Goal: Find contact information: Find contact information

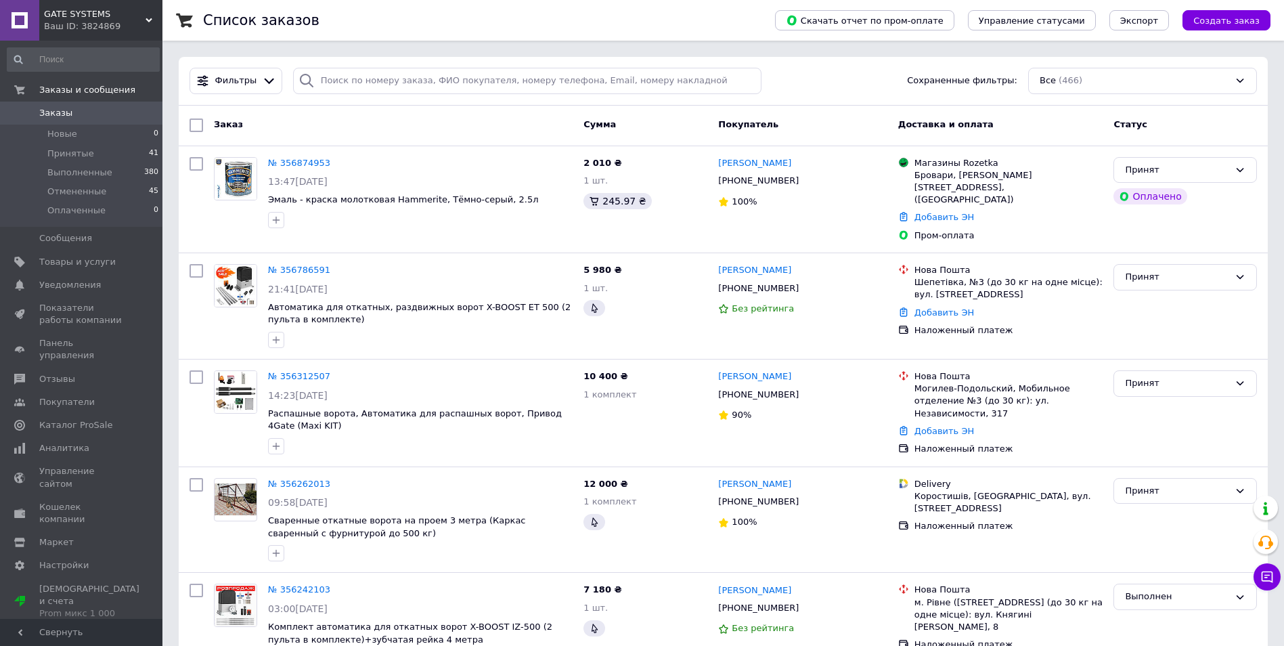
drag, startPoint x: 84, startPoint y: 111, endPoint x: 91, endPoint y: 124, distance: 14.9
click at [84, 111] on span "Заказы" at bounding box center [82, 113] width 86 height 12
drag, startPoint x: 780, startPoint y: 181, endPoint x: 734, endPoint y: 183, distance: 46.7
click at [734, 183] on div "[PHONE_NUMBER]" at bounding box center [758, 181] width 86 height 18
copy div "0672354201"
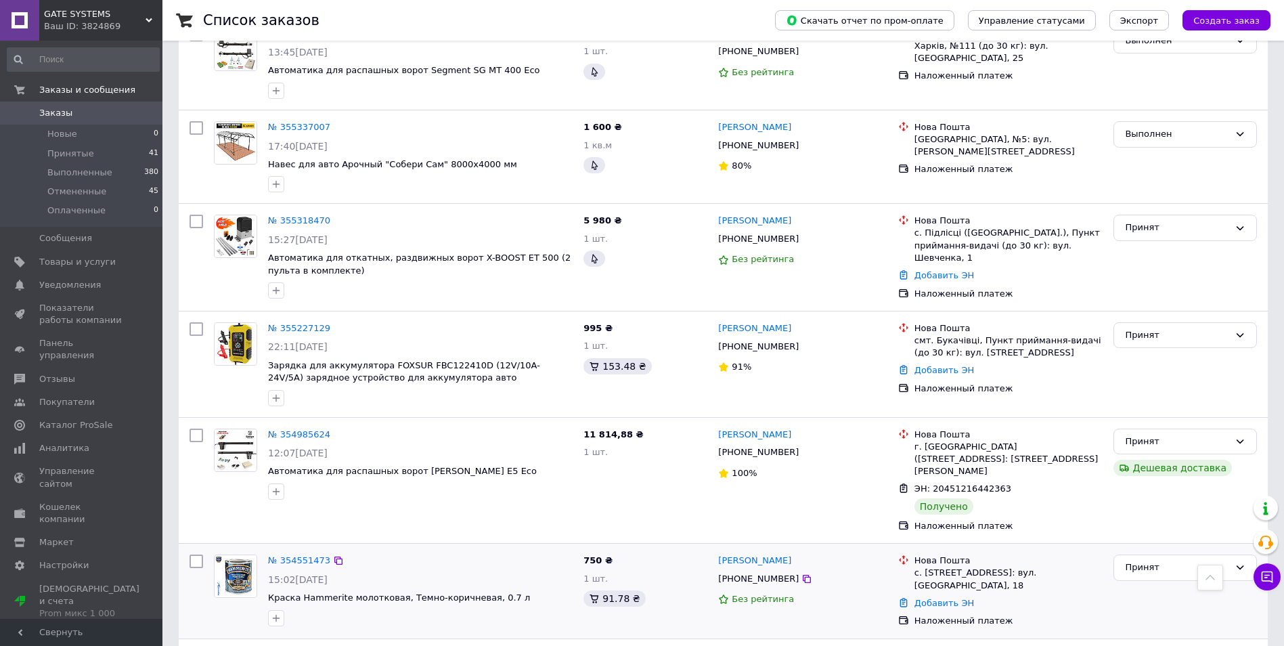
scroll to position [844, 0]
